Goal: Communication & Community: Answer question/provide support

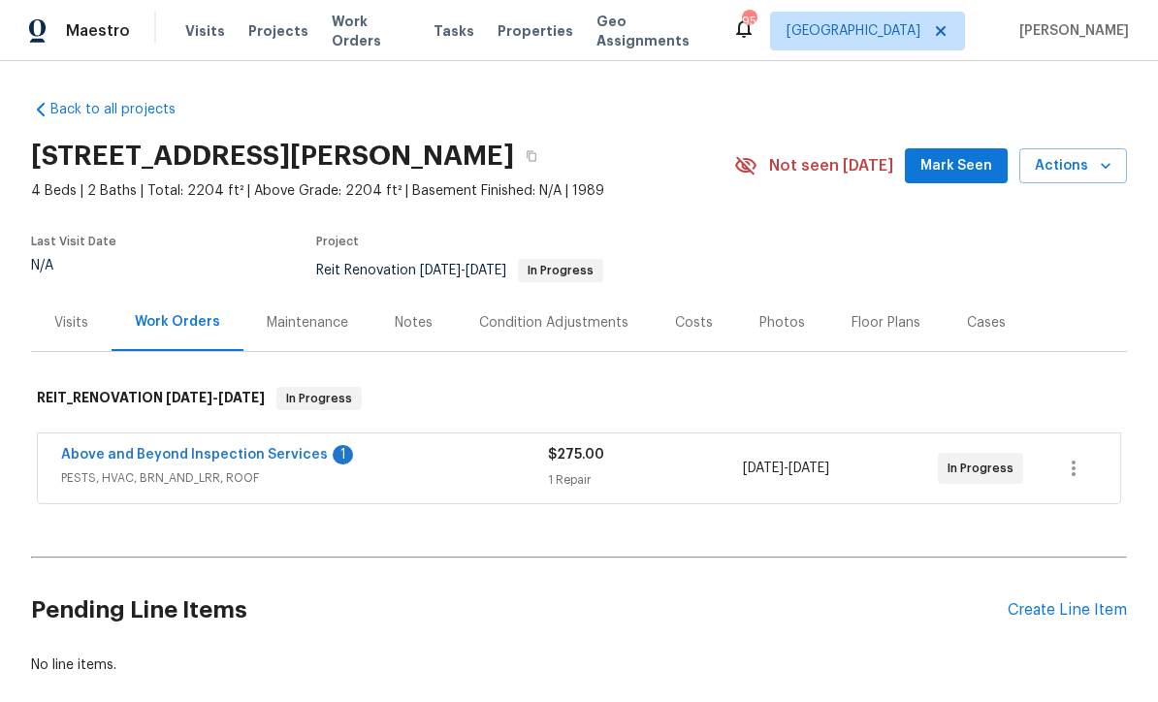
click at [169, 448] on link "Above and Beyond Inspection Services" at bounding box center [194, 455] width 267 height 14
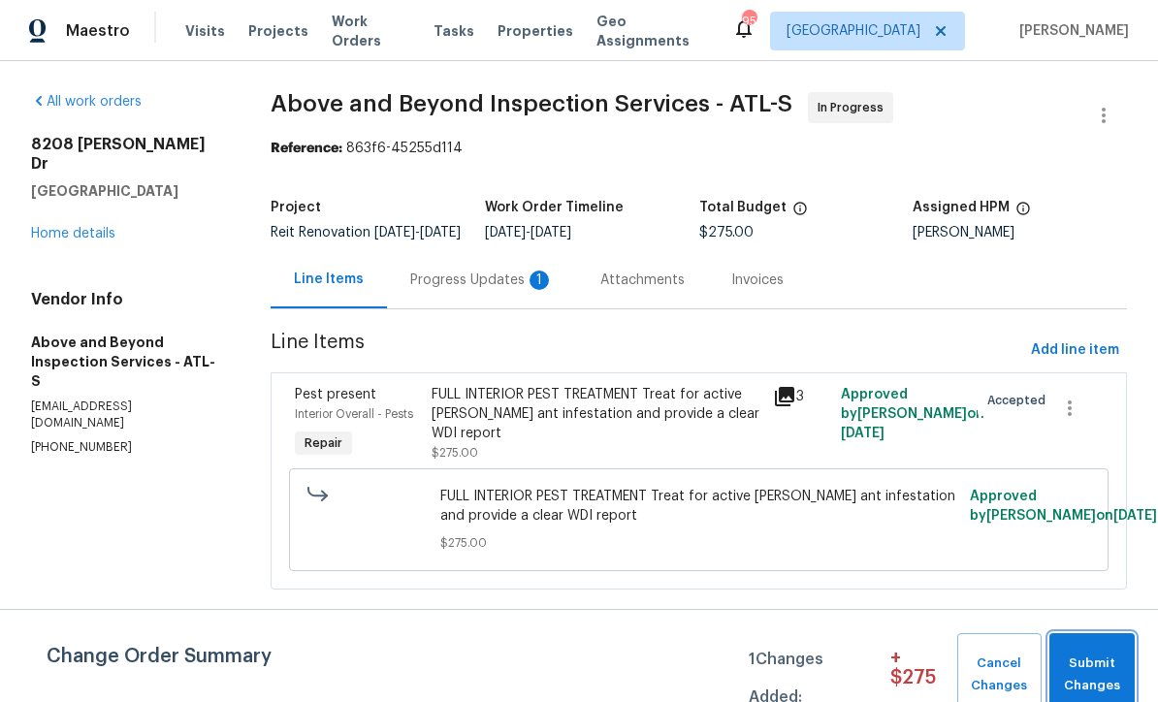
click at [1112, 652] on button "Submit Changes" at bounding box center [1091, 674] width 85 height 83
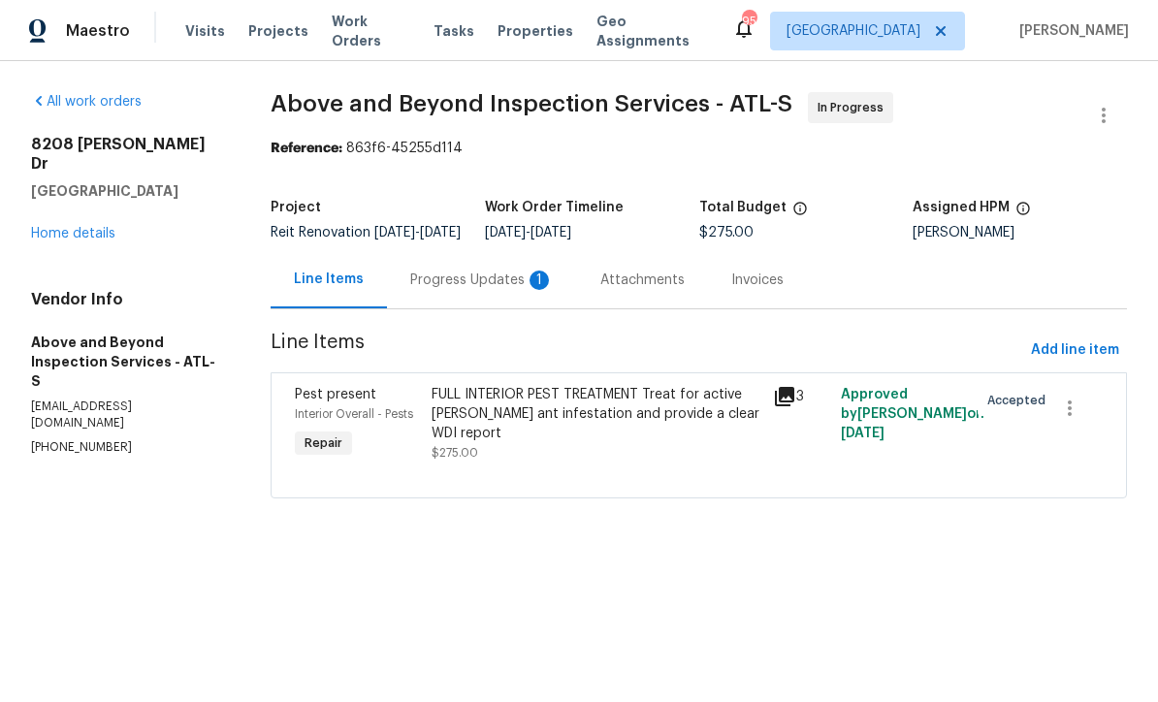
click at [479, 290] on div "Progress Updates 1" at bounding box center [482, 280] width 144 height 19
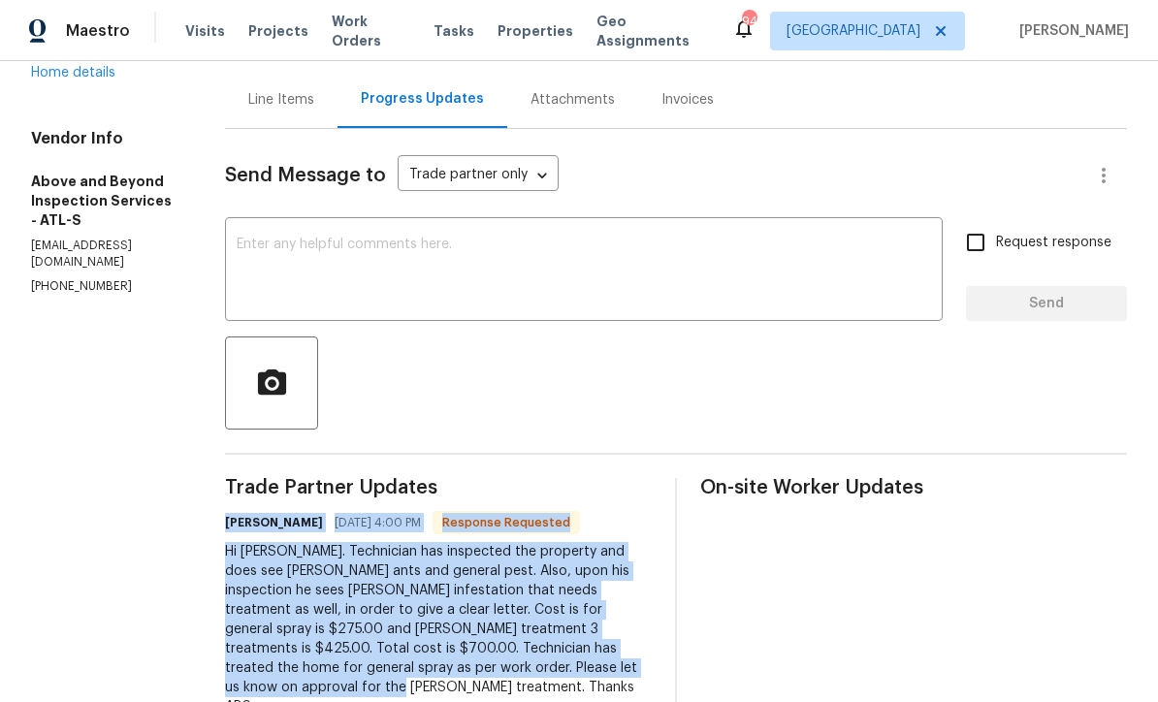
copy div "[PERSON_NAME] [DATE] 4:00 PM Response Requested Hi [PERSON_NAME]. Technician ha…"
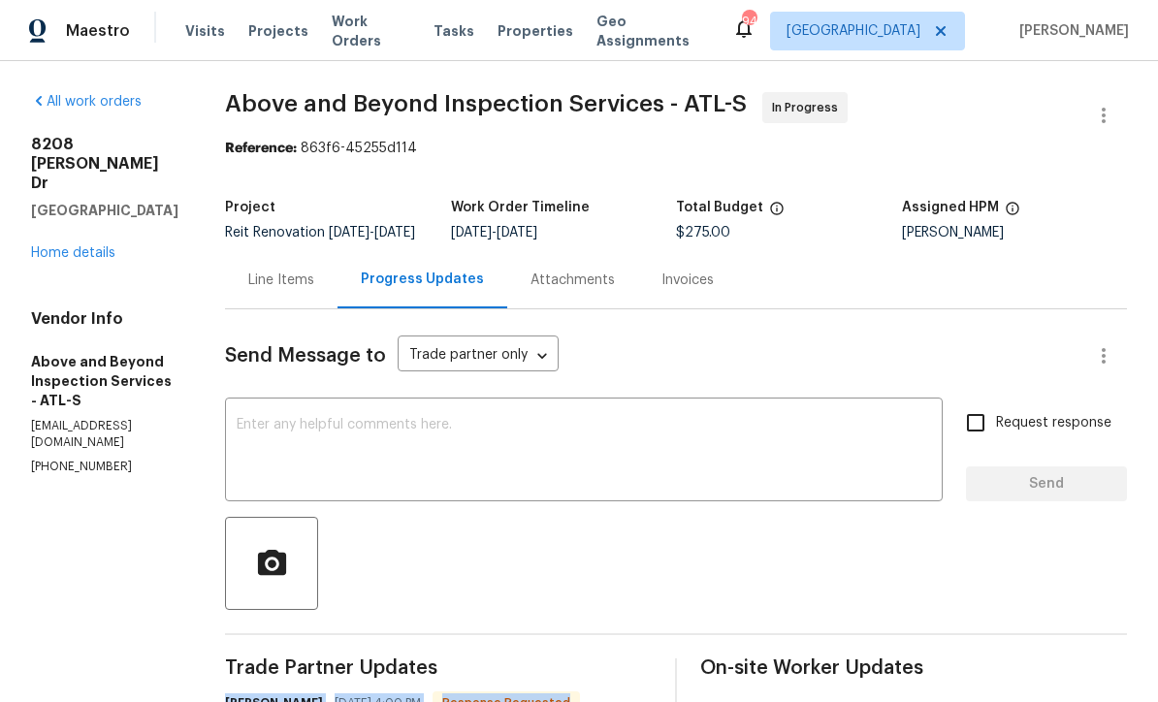
click at [322, 422] on div "x ​" at bounding box center [584, 451] width 718 height 99
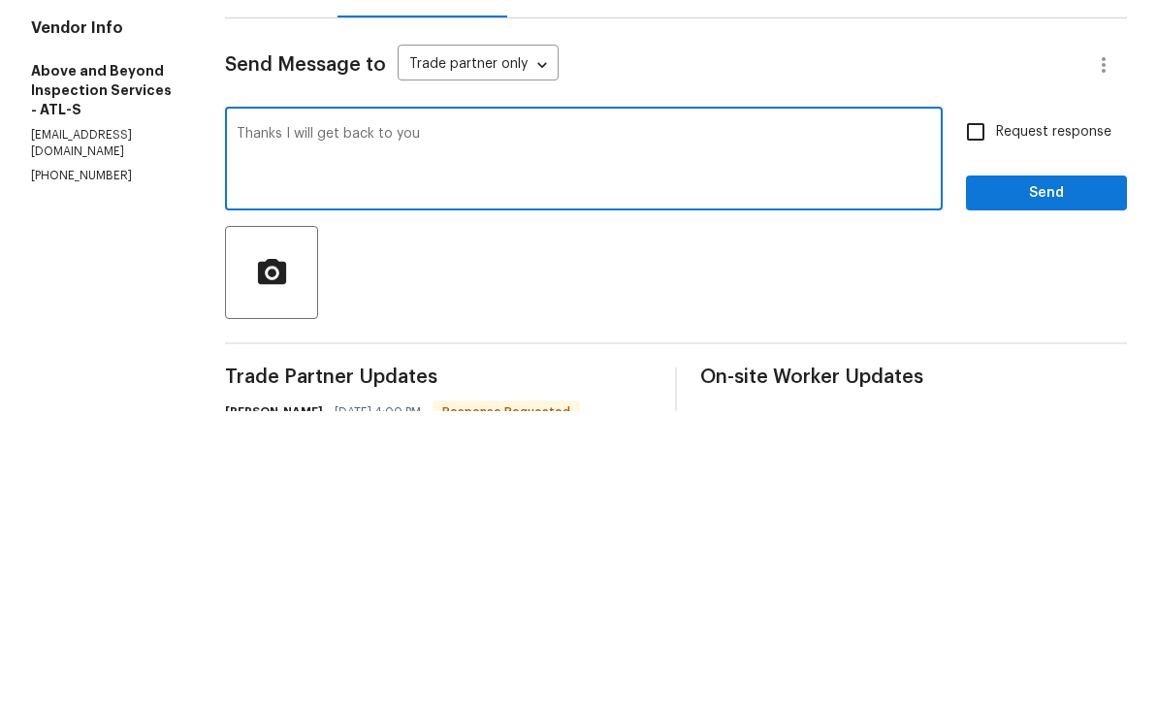
type textarea "Thanks I will get back to you"
click at [989, 402] on input "Request response" at bounding box center [975, 422] width 41 height 41
checkbox input "true"
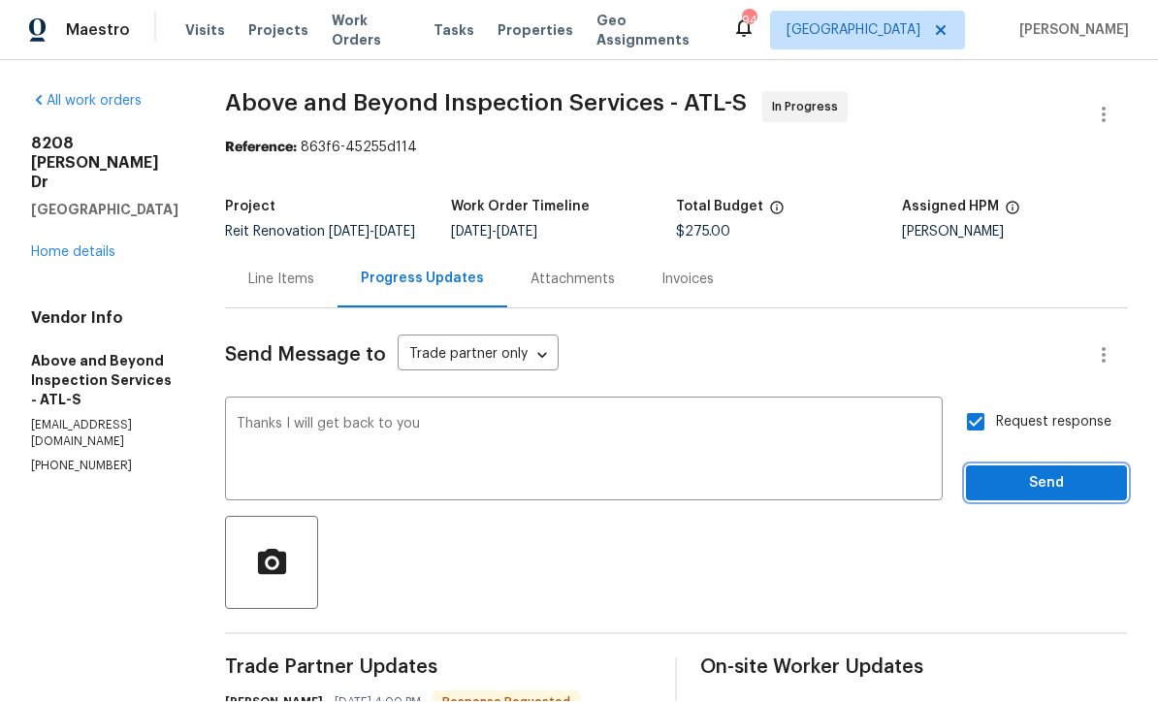
click at [1042, 497] on span "Send" at bounding box center [1046, 484] width 130 height 24
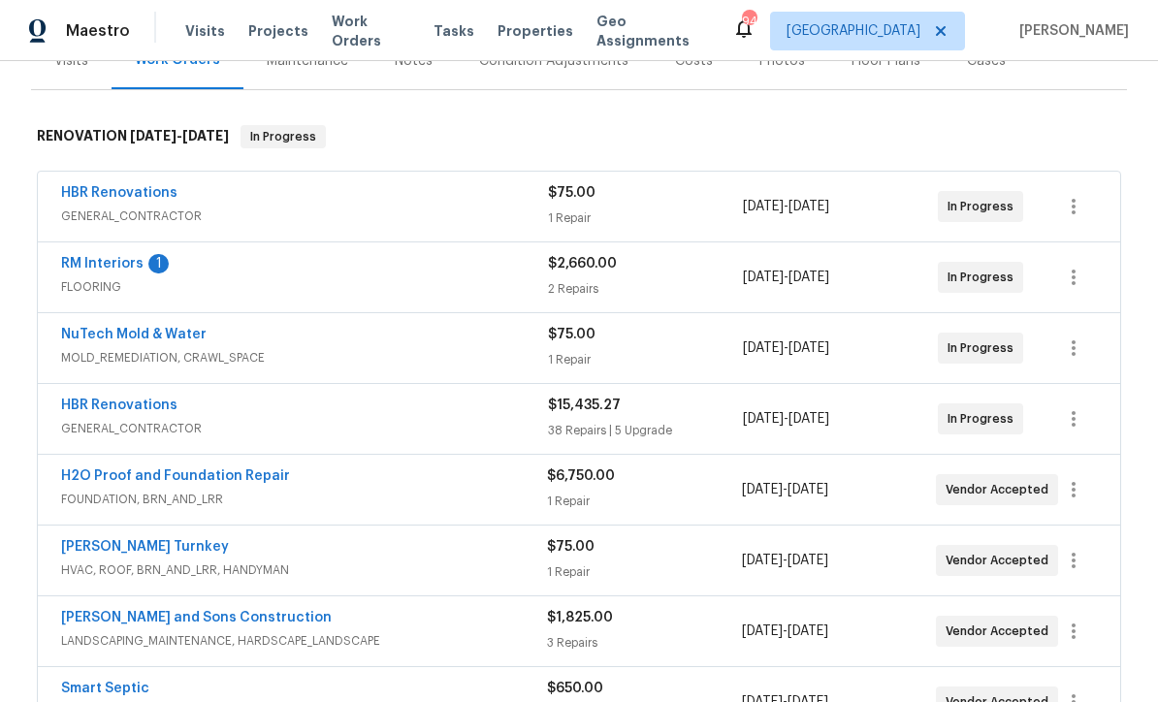
scroll to position [275, 0]
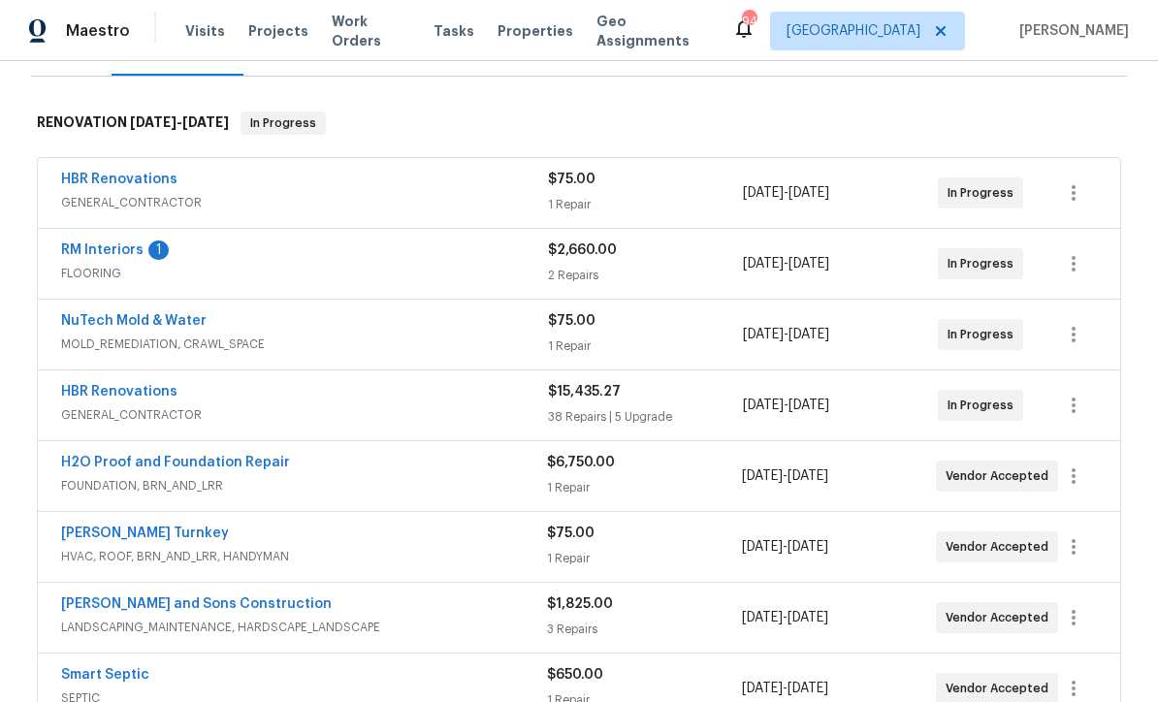
click at [89, 243] on link "RM Interiors" at bounding box center [102, 250] width 82 height 14
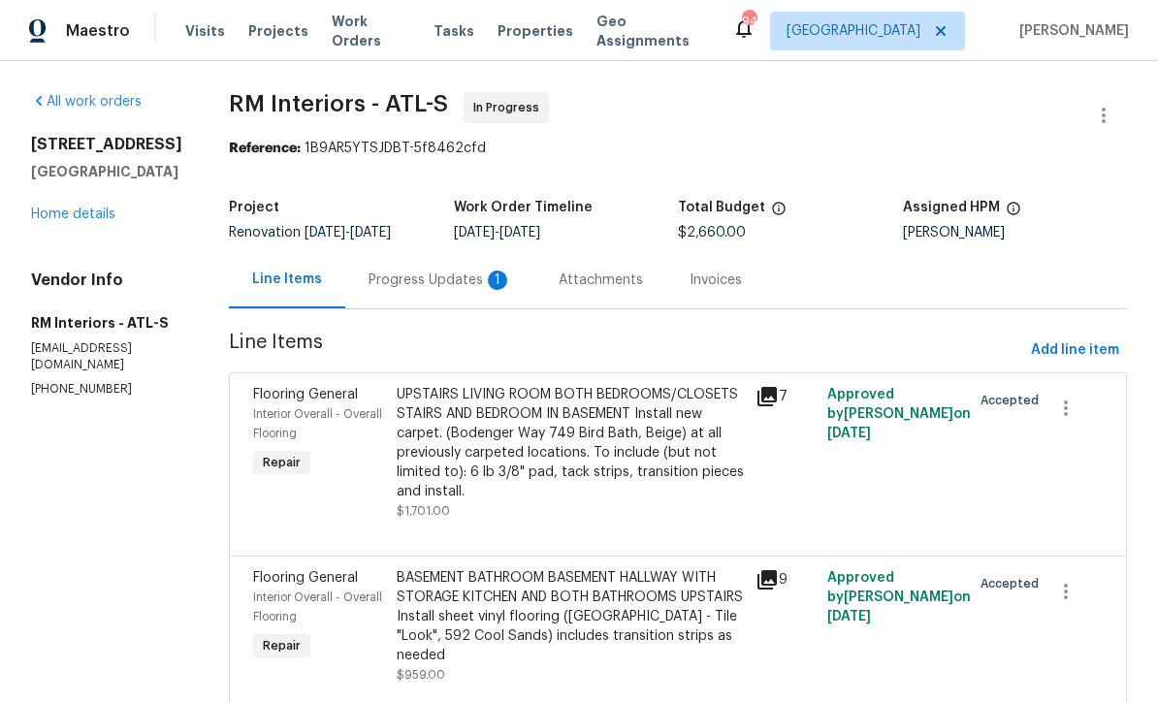
click at [405, 281] on div "Progress Updates 1" at bounding box center [441, 280] width 144 height 19
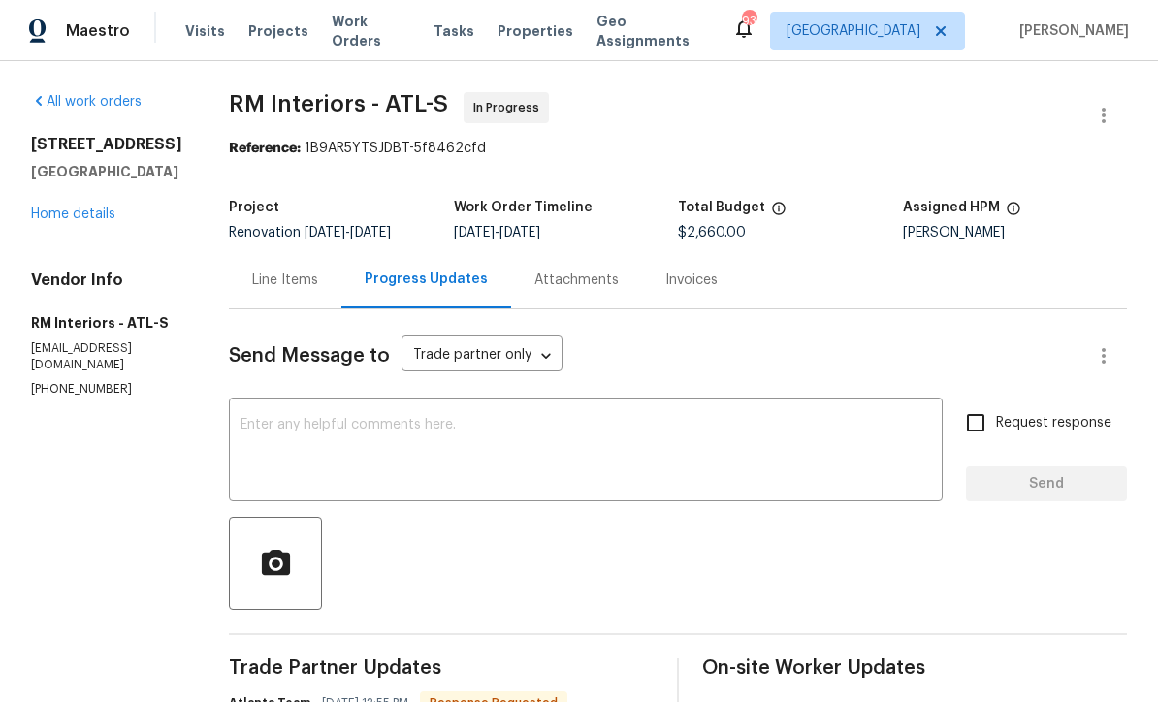
click at [229, 415] on div "x ​" at bounding box center [586, 451] width 714 height 99
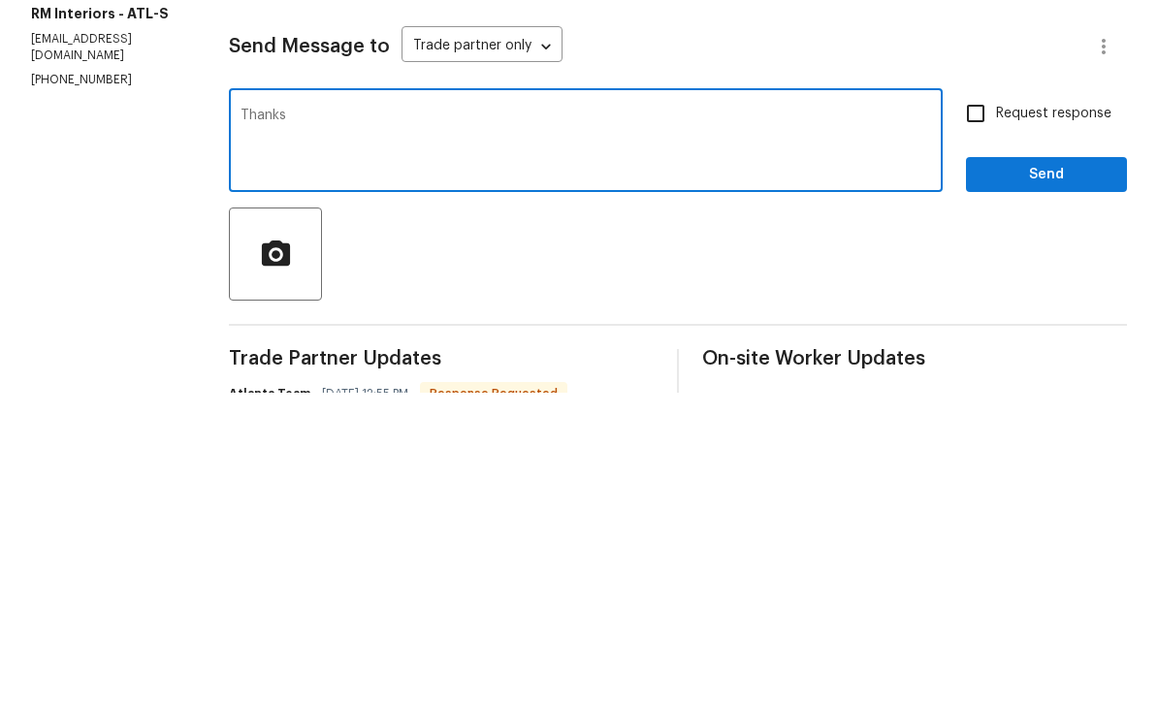
type textarea "Thanks"
click at [1046, 466] on button "Send" at bounding box center [1046, 484] width 161 height 36
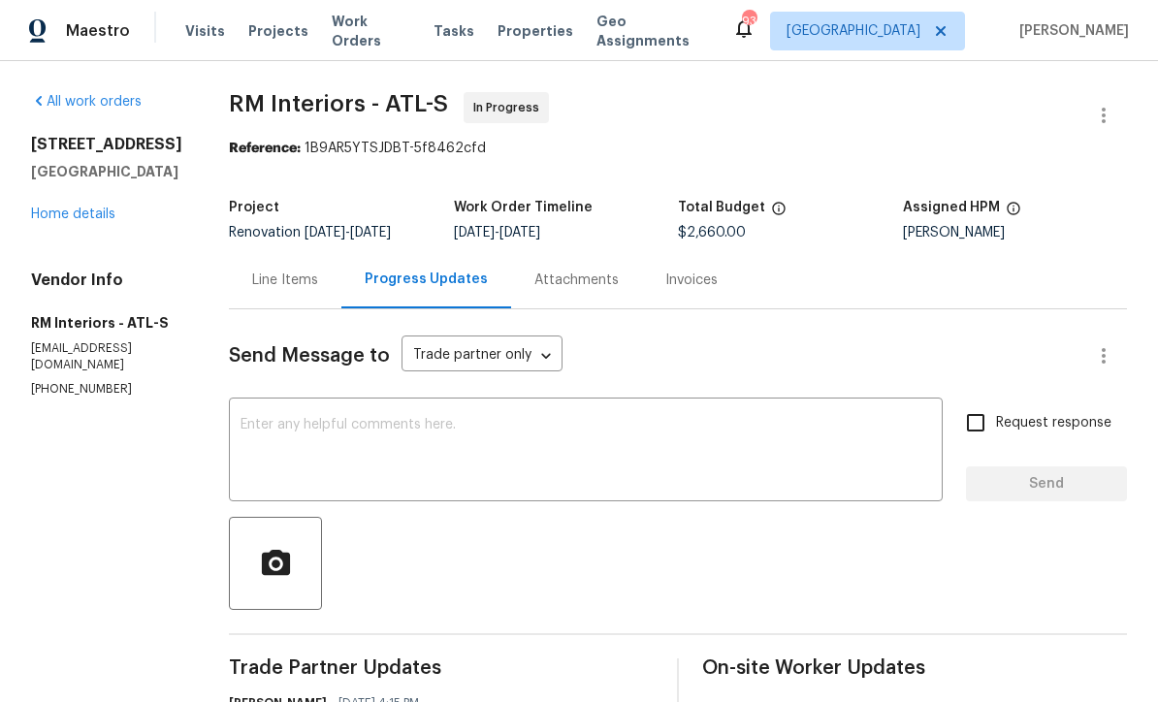
click at [50, 208] on link "Home details" at bounding box center [73, 215] width 84 height 14
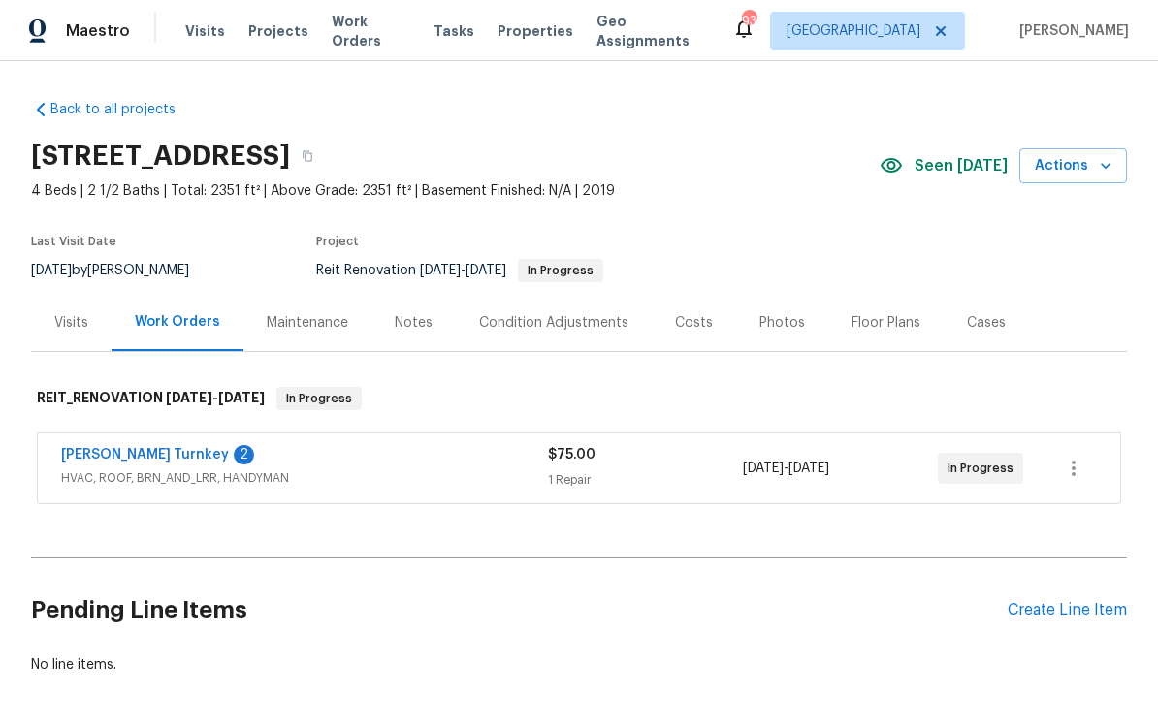
click at [93, 453] on link "[PERSON_NAME] Turnkey" at bounding box center [145, 455] width 168 height 14
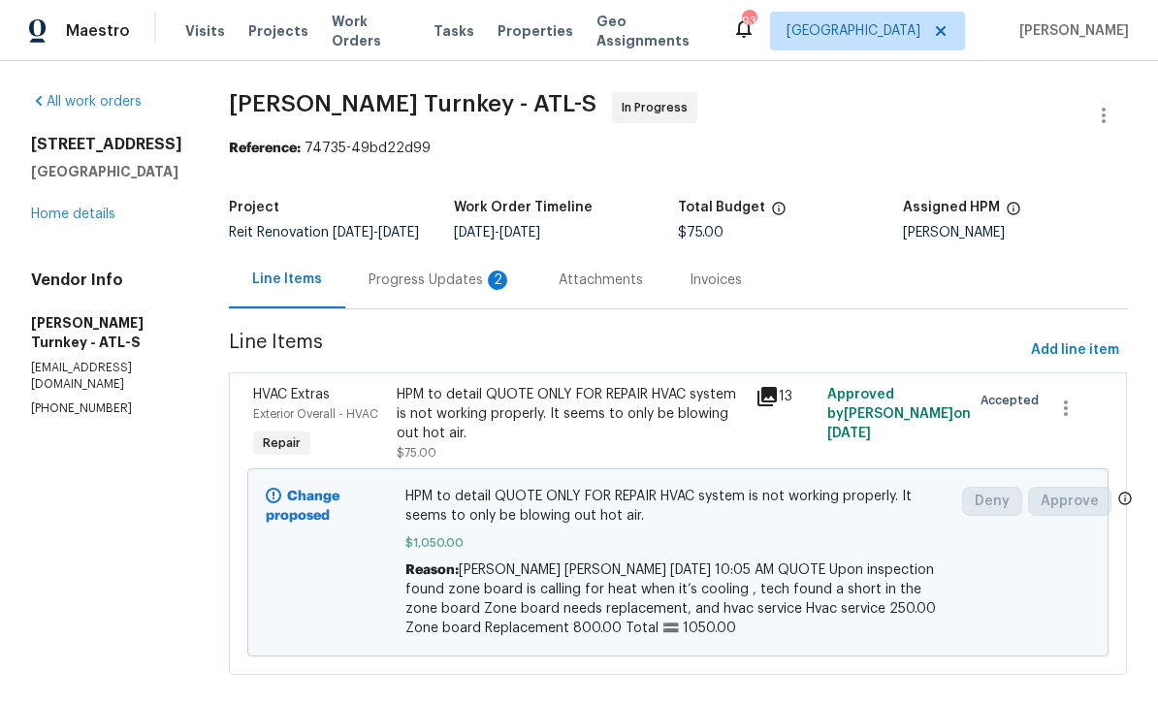
click at [386, 289] on div "Progress Updates 2" at bounding box center [441, 280] width 144 height 19
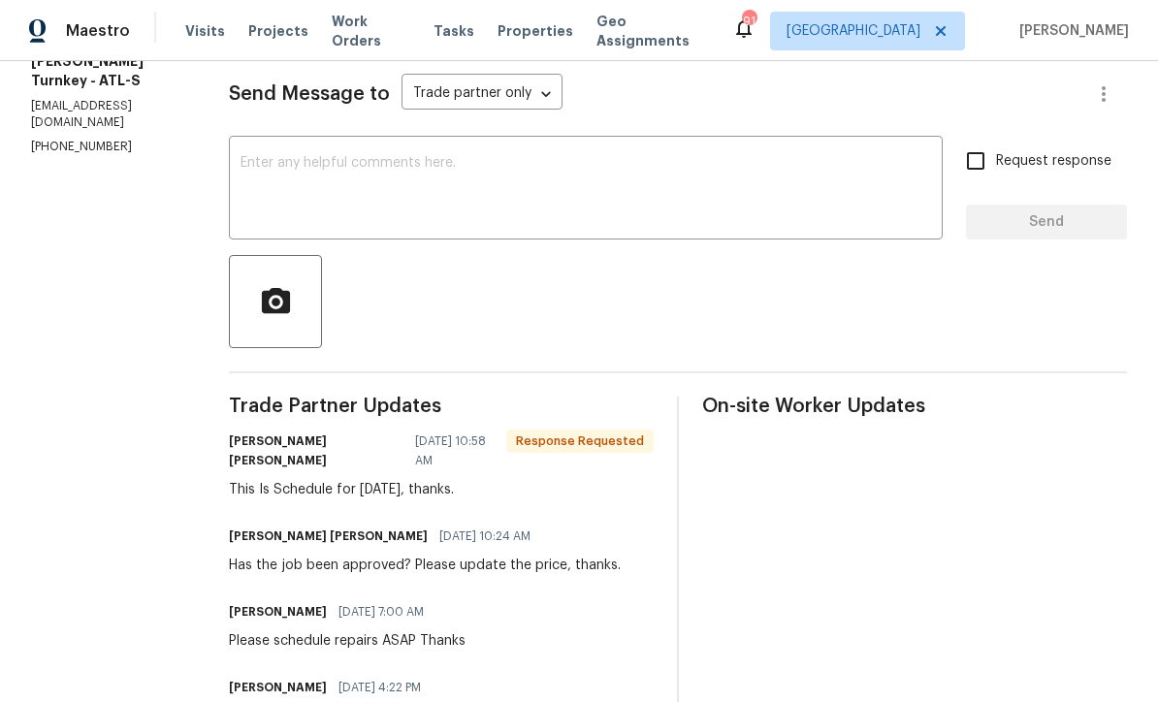
scroll to position [259, 0]
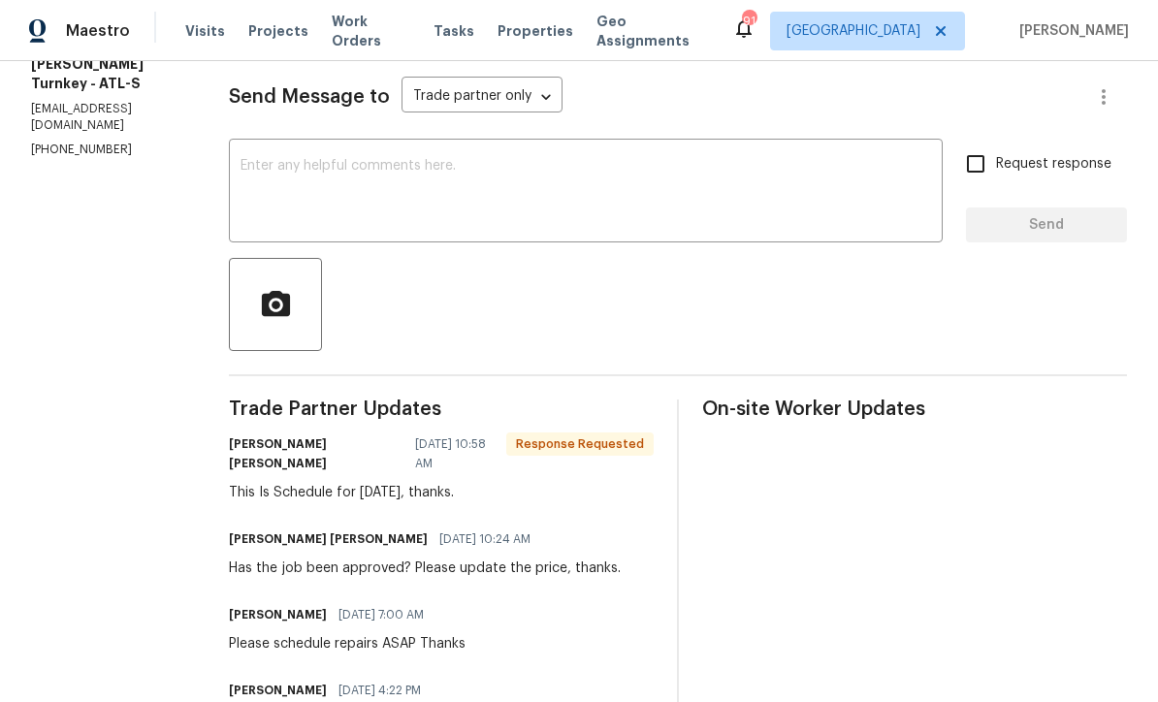
click at [257, 175] on textarea at bounding box center [586, 193] width 690 height 68
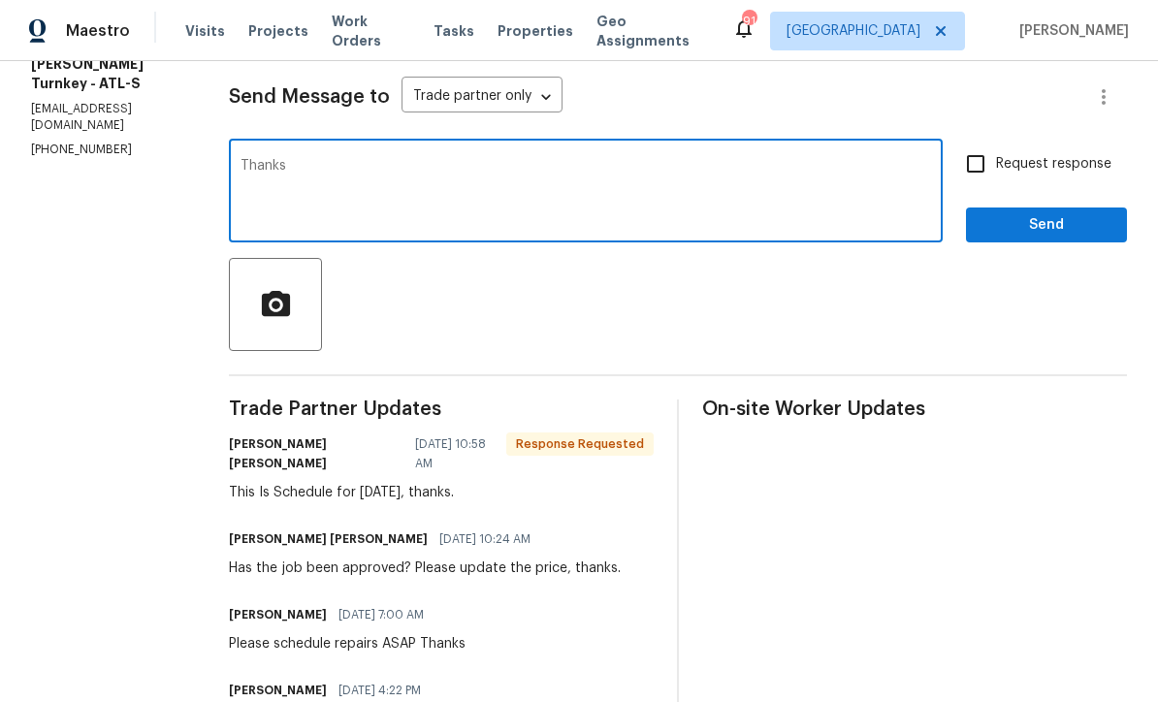
type textarea "Thanks"
click at [1043, 238] on span "Send" at bounding box center [1046, 225] width 130 height 24
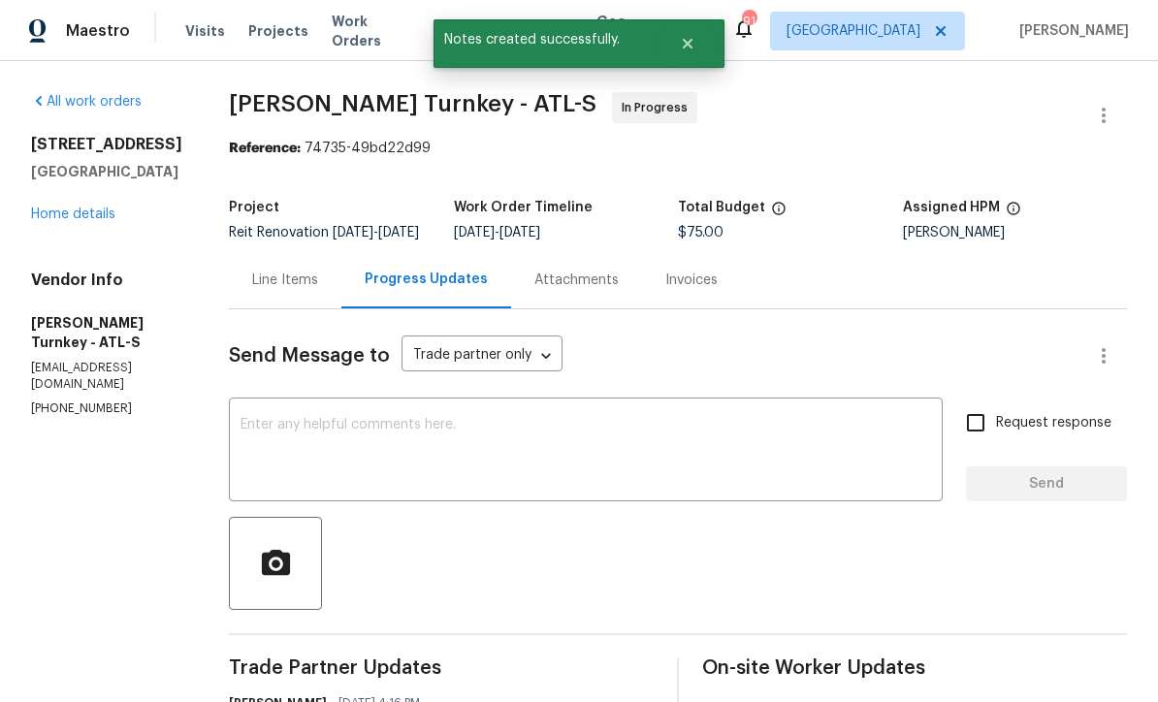
click at [66, 203] on div "96 Donegal Way Dallas, GA 30132 Home details" at bounding box center [106, 179] width 151 height 89
click at [61, 201] on div "96 Donegal Way Dallas, GA 30132 Home details" at bounding box center [106, 179] width 151 height 89
click at [71, 208] on link "Home details" at bounding box center [73, 215] width 84 height 14
